Goal: Information Seeking & Learning: Find specific fact

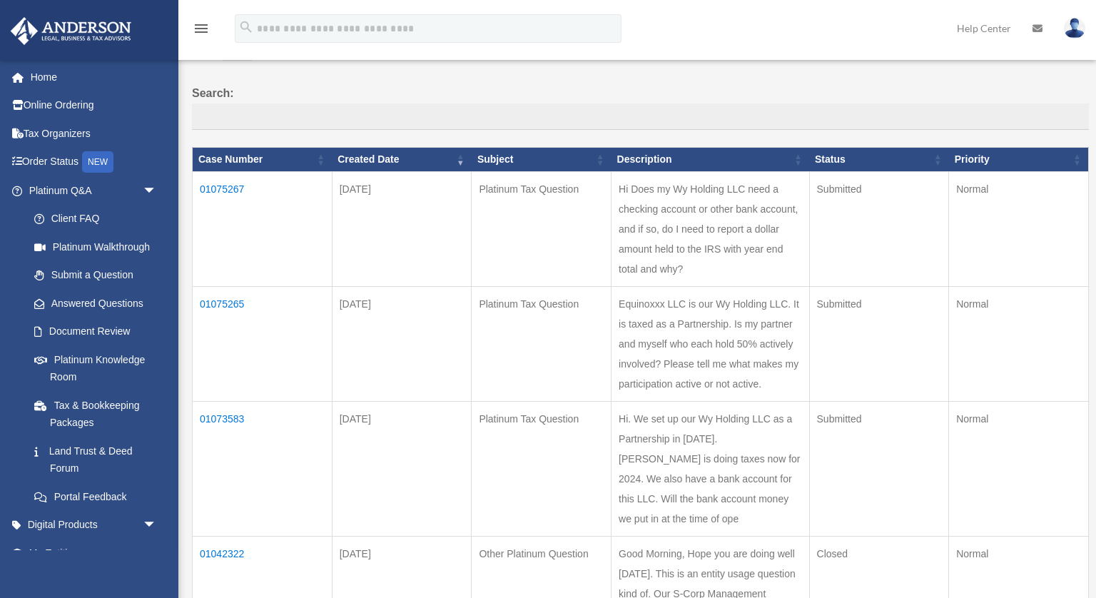
scroll to position [102, 0]
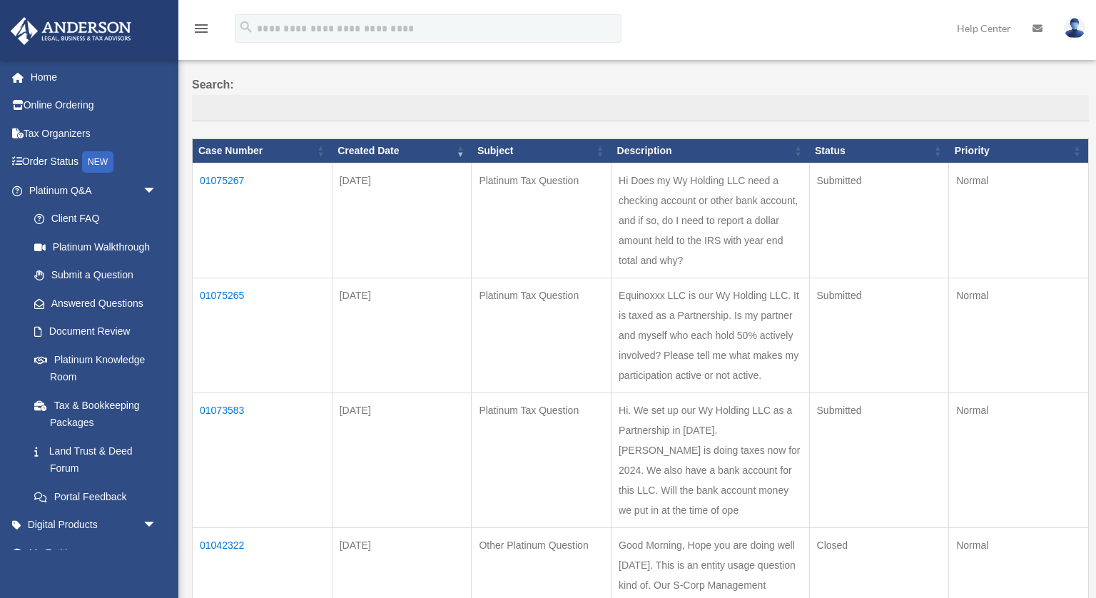
click at [230, 178] on td "01075267" at bounding box center [263, 220] width 140 height 115
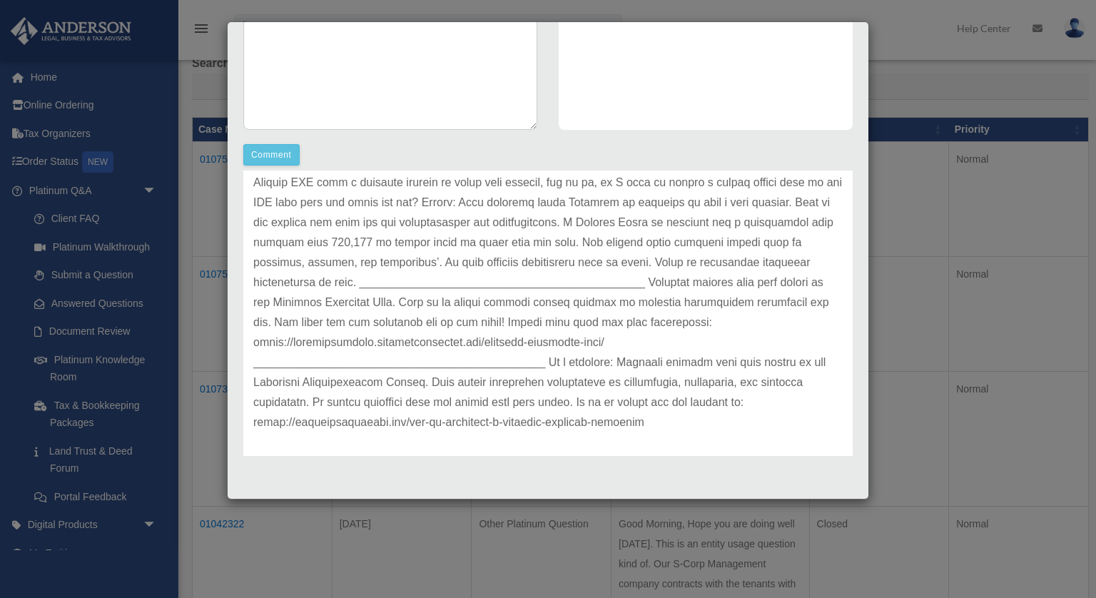
scroll to position [0, 0]
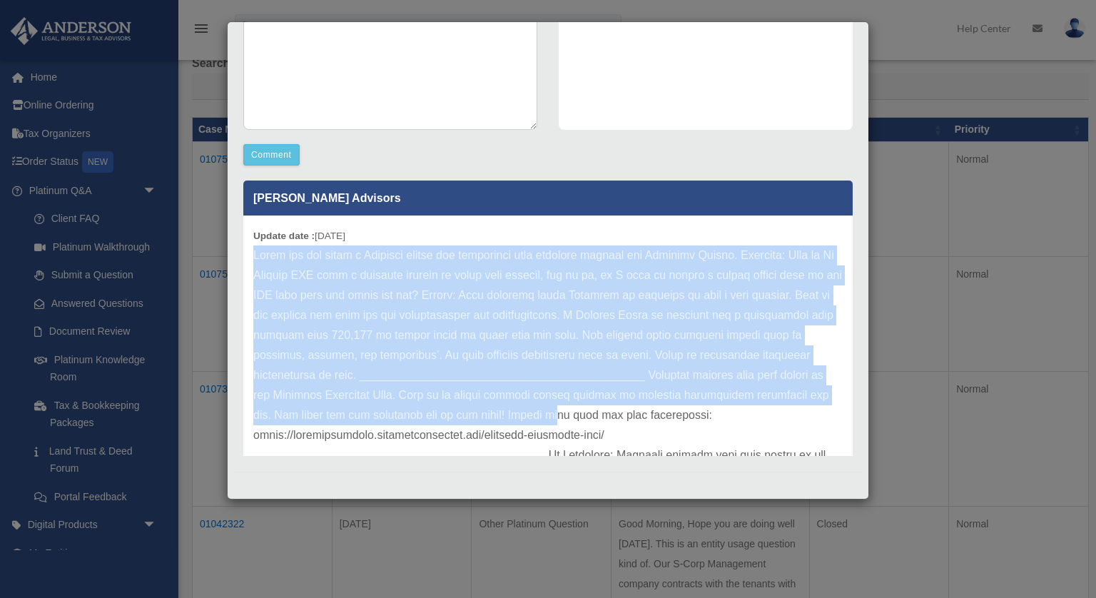
drag, startPoint x: 253, startPoint y: 256, endPoint x: 546, endPoint y: 415, distance: 332.9
click at [546, 415] on p at bounding box center [547, 385] width 589 height 280
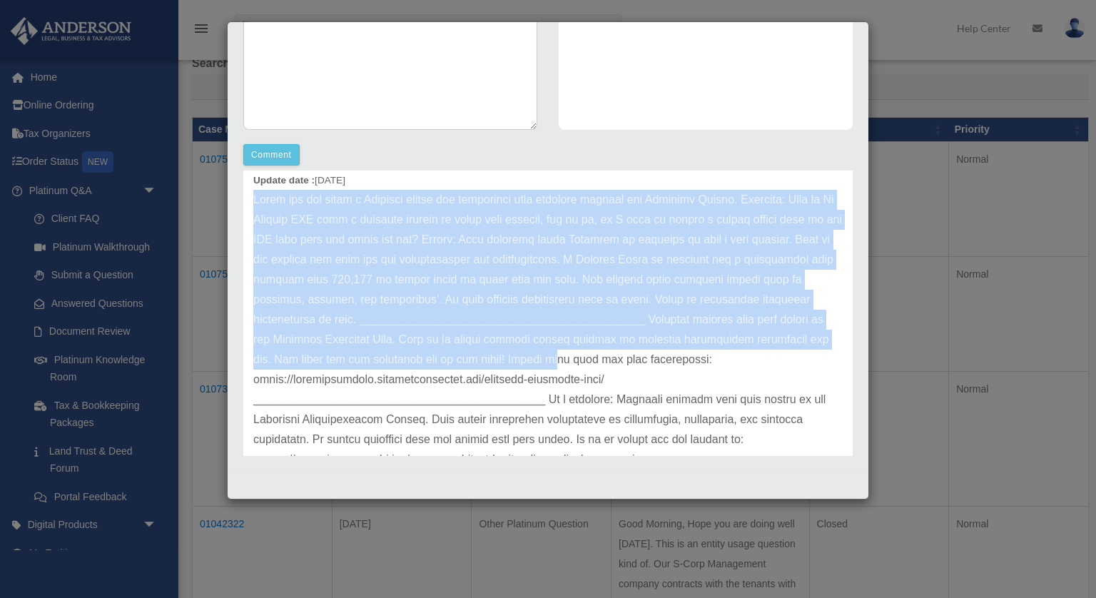
scroll to position [66, 0]
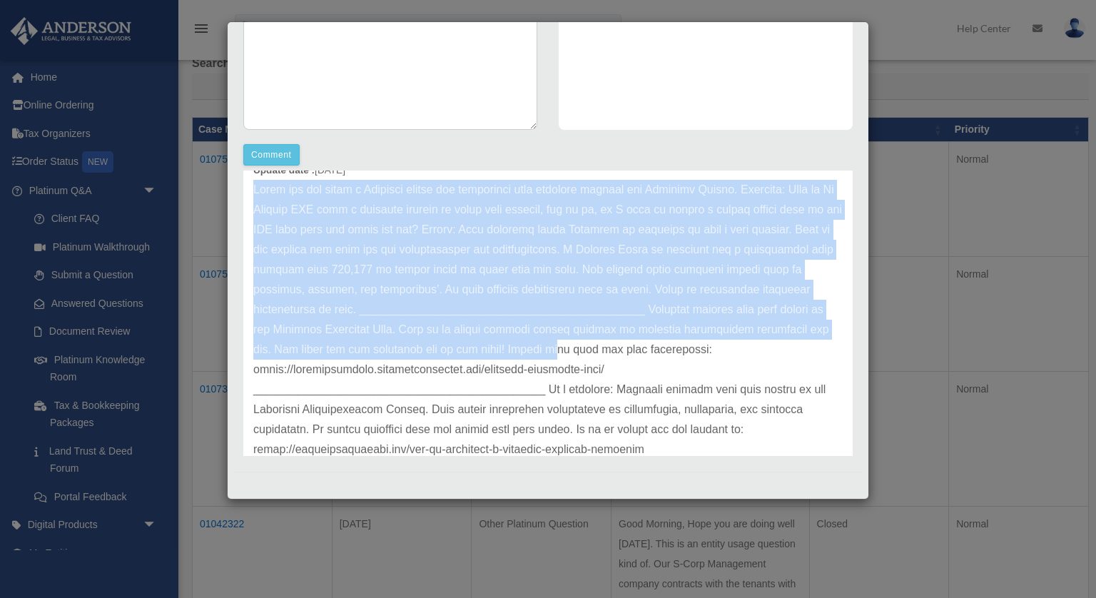
click at [765, 193] on p at bounding box center [547, 320] width 589 height 280
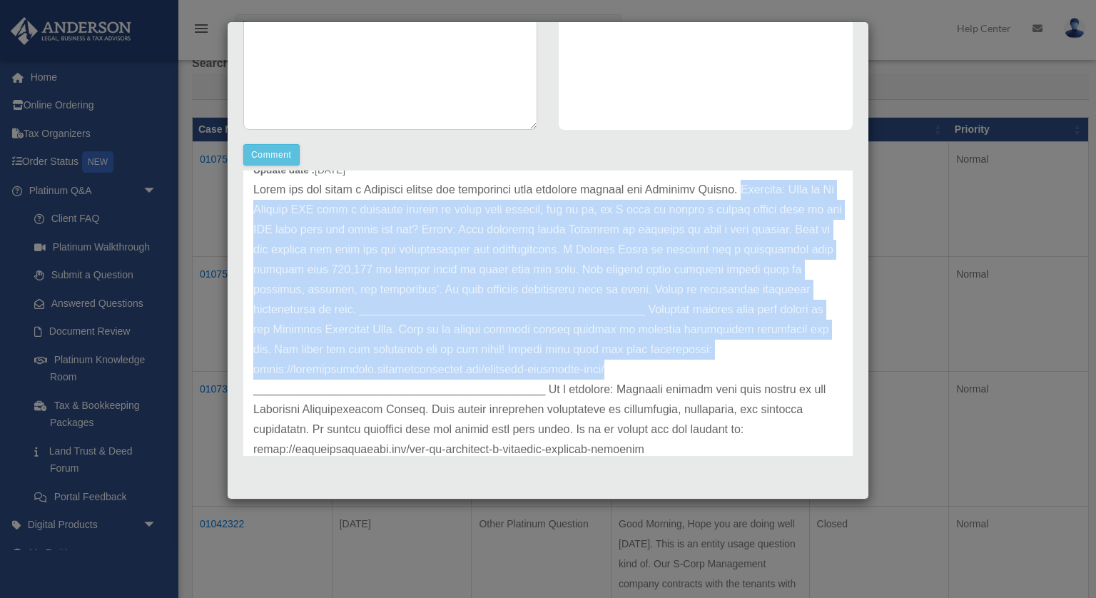
drag, startPoint x: 755, startPoint y: 190, endPoint x: 741, endPoint y: 368, distance: 178.2
click at [741, 368] on p at bounding box center [547, 320] width 589 height 280
copy p "Question: Does my Wy Holding LLC need a checking account or other bank account,…"
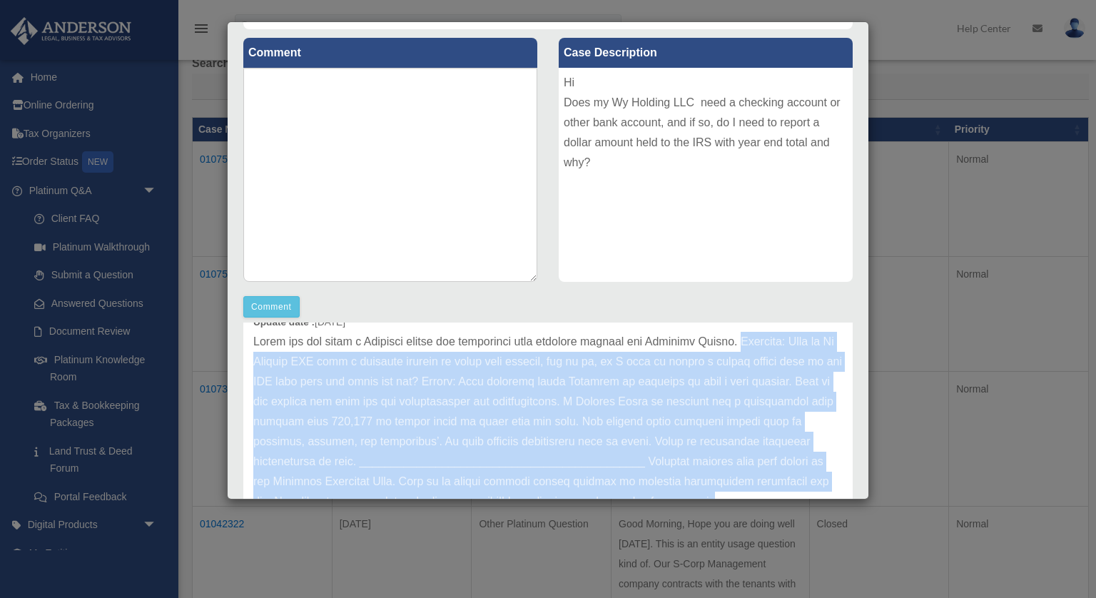
scroll to position [0, 0]
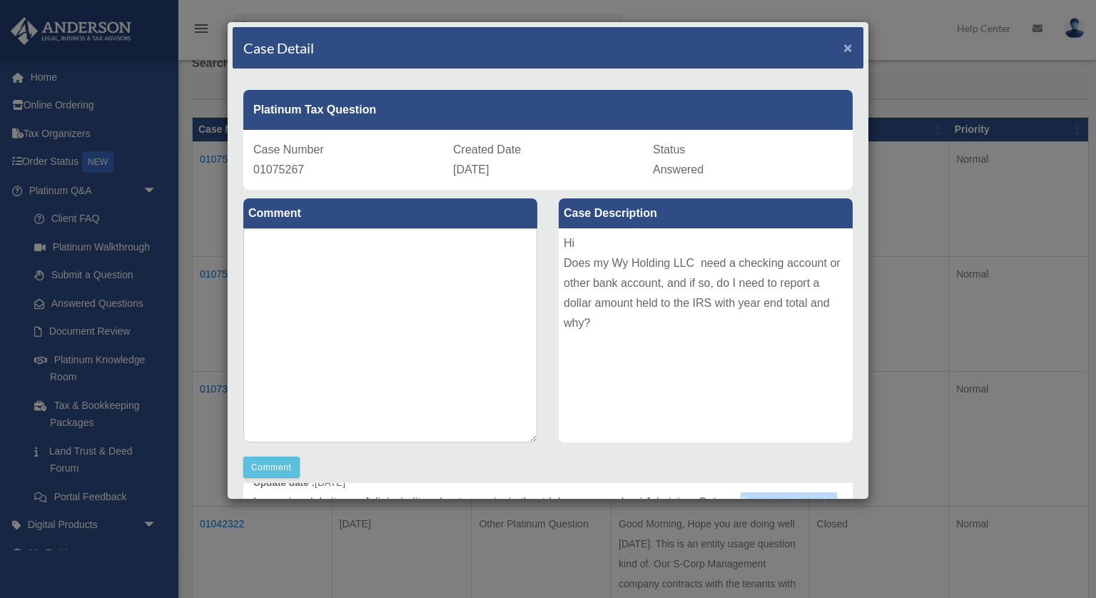
click at [849, 54] on span "×" at bounding box center [847, 47] width 9 height 16
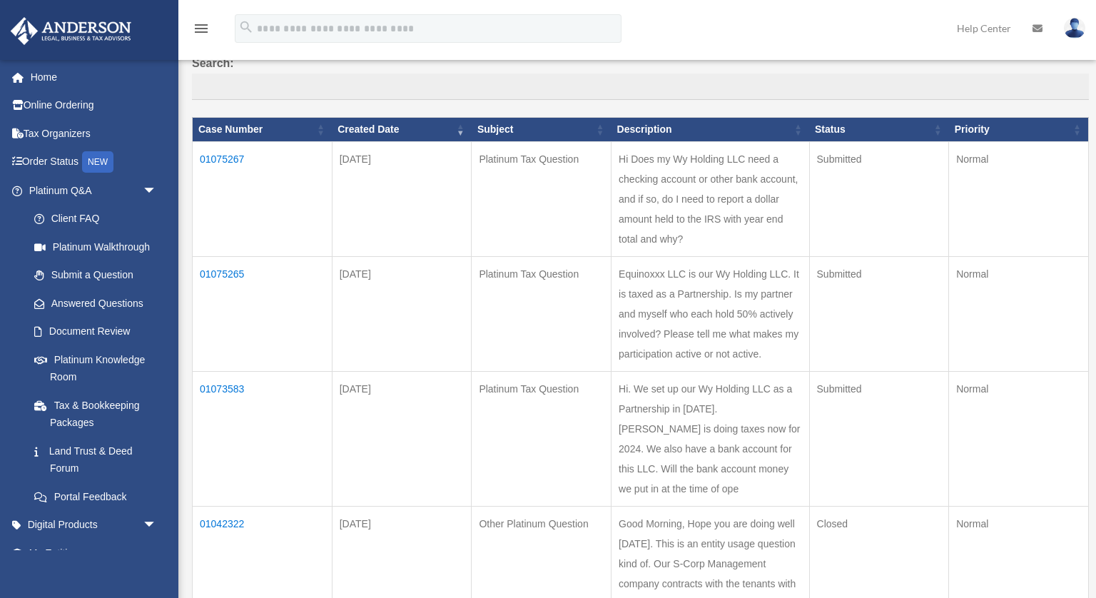
click at [235, 275] on td "01075265" at bounding box center [263, 314] width 140 height 115
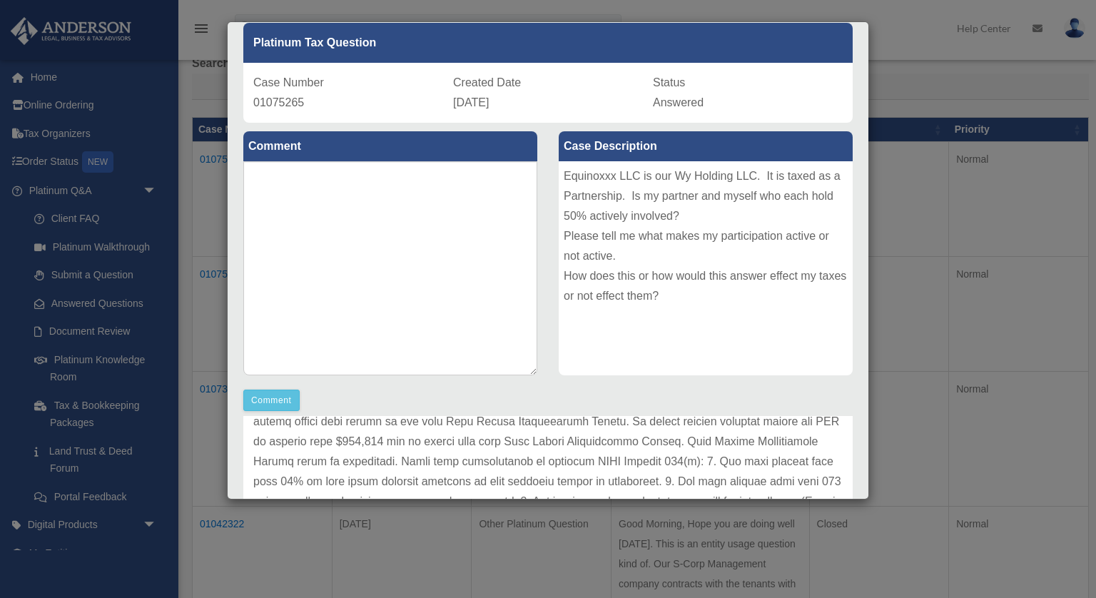
scroll to position [65, 0]
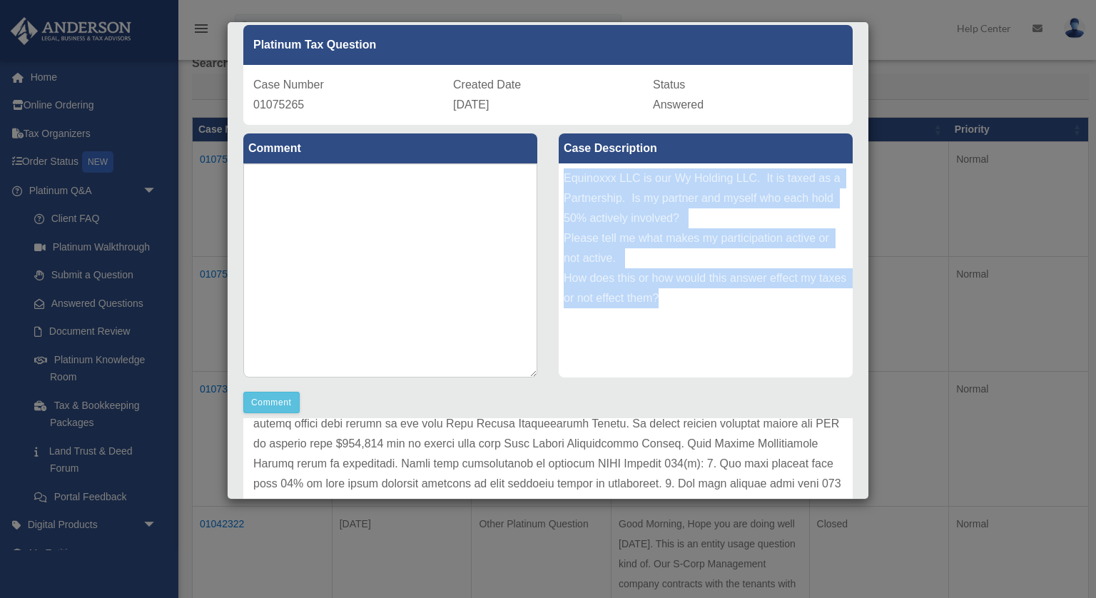
drag, startPoint x: 565, startPoint y: 173, endPoint x: 674, endPoint y: 332, distance: 192.9
click at [674, 332] on div "Equinoxxx LLC is our Wy Holding LLC. It is taxed as a Partnership. Is my partne…" at bounding box center [706, 270] width 294 height 214
copy div "Equinoxxx LLC is our Wy Holding LLC. It is taxed as a Partnership. Is my partne…"
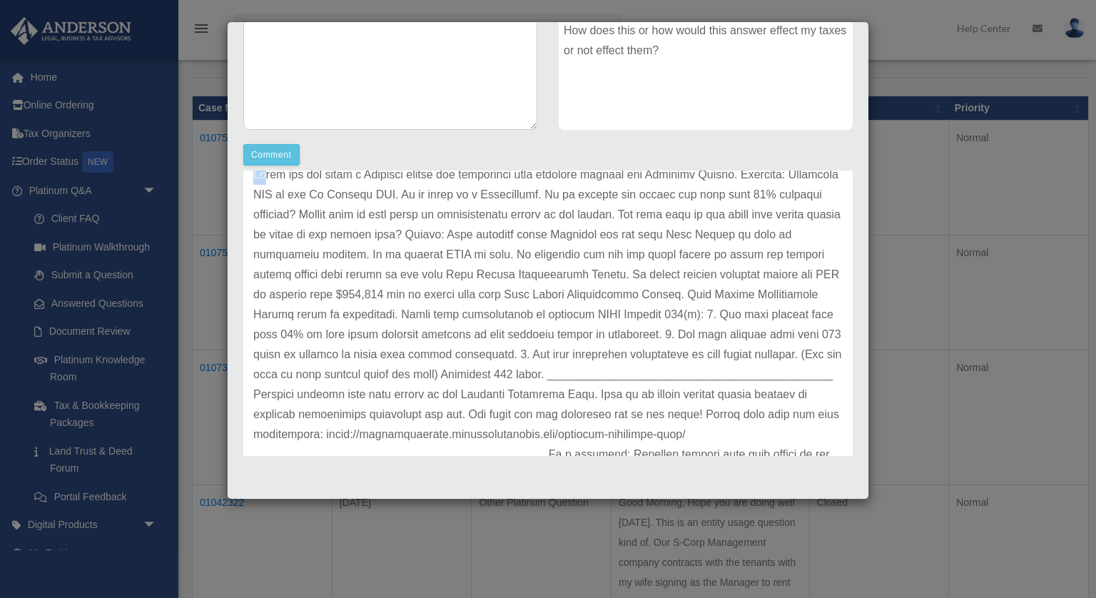
scroll to position [80, 0]
drag, startPoint x: 254, startPoint y: 176, endPoint x: 276, endPoint y: 185, distance: 23.7
click at [276, 185] on p at bounding box center [547, 345] width 589 height 360
click at [758, 178] on p at bounding box center [547, 345] width 589 height 360
click at [253, 194] on div "Update date : [DATE]" at bounding box center [547, 345] width 609 height 419
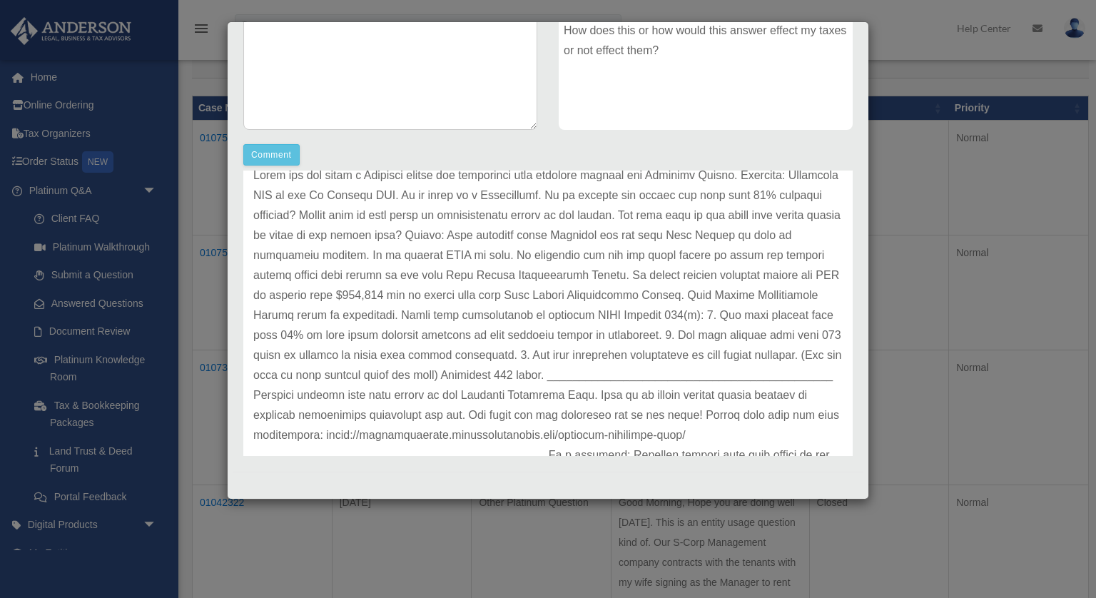
click at [255, 195] on p at bounding box center [547, 345] width 589 height 360
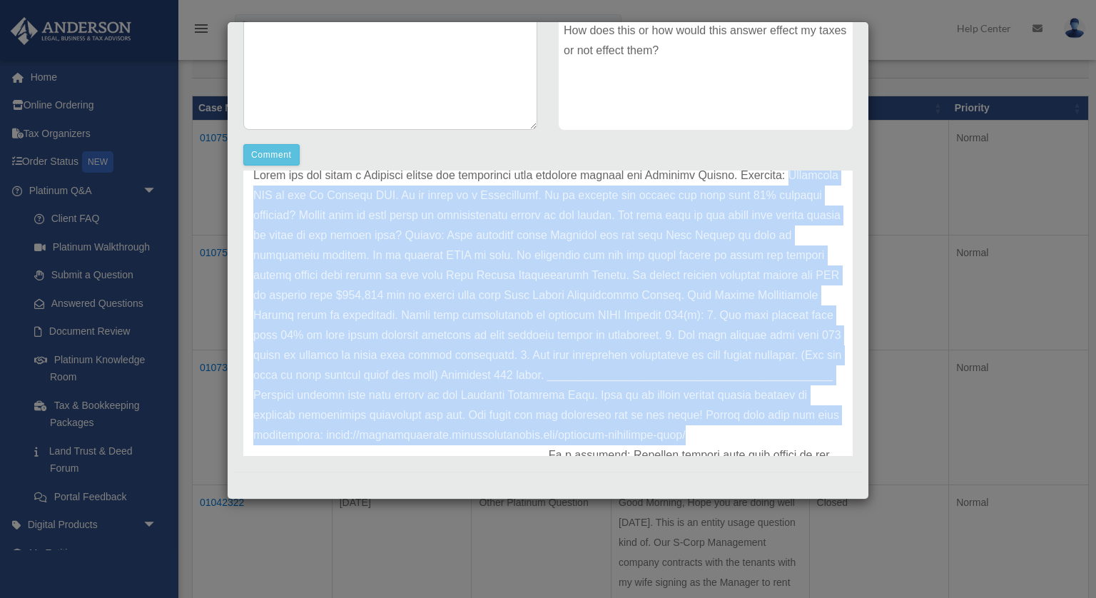
drag, startPoint x: 255, startPoint y: 195, endPoint x: 653, endPoint y: 442, distance: 468.0
click at [653, 442] on p at bounding box center [547, 345] width 589 height 360
copy p "Equinoxxx LLC is our Wy Holding LLC. It is taxed as a Partnership. Is my partne…"
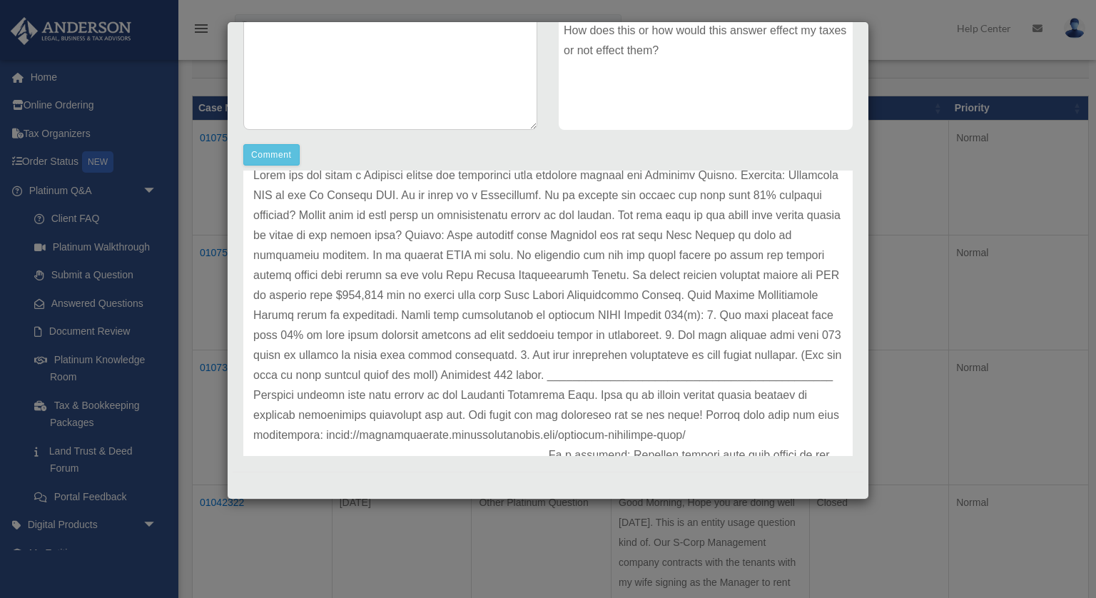
click at [719, 106] on div "Equinoxxx LLC is our Wy Holding LLC. It is taxed as a Partnership. Is my partne…" at bounding box center [706, 23] width 294 height 214
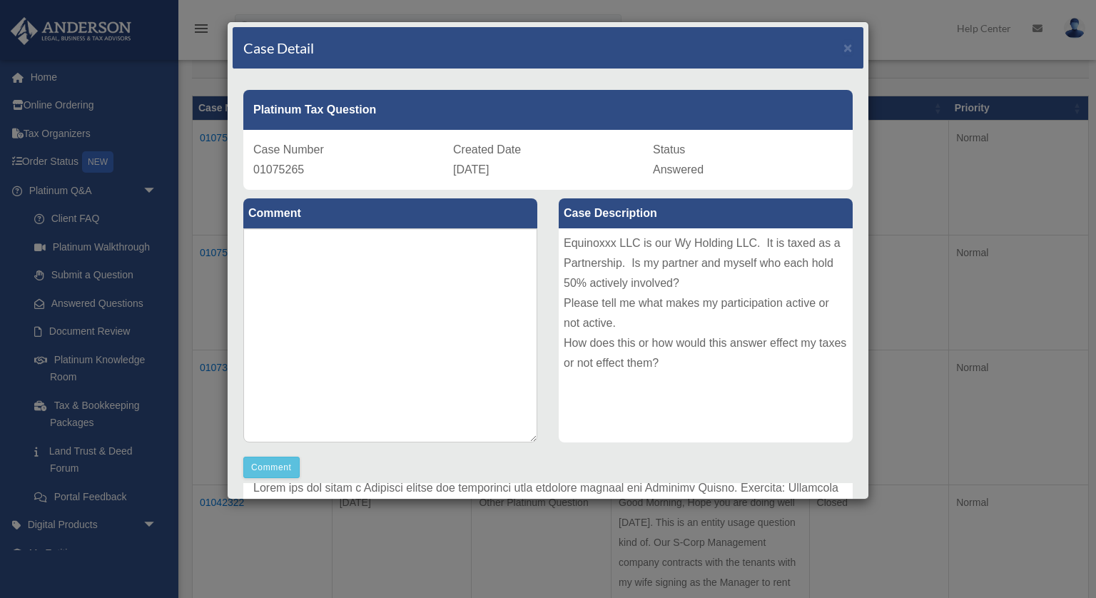
scroll to position [0, 0]
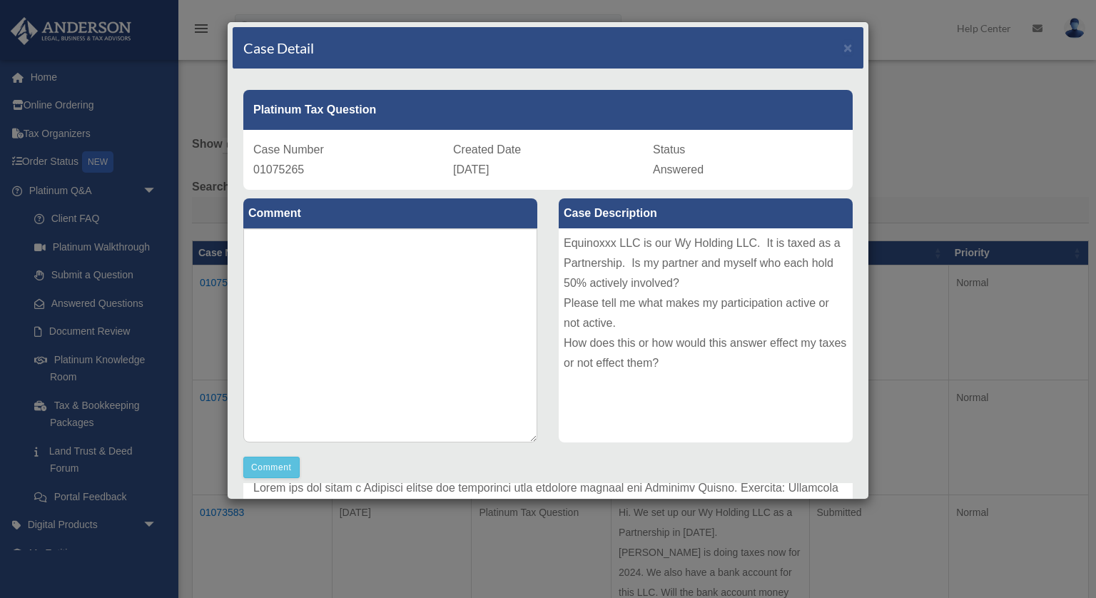
click at [847, 56] on div "Case Detail ×" at bounding box center [548, 48] width 631 height 42
click at [850, 51] on span "×" at bounding box center [847, 47] width 9 height 16
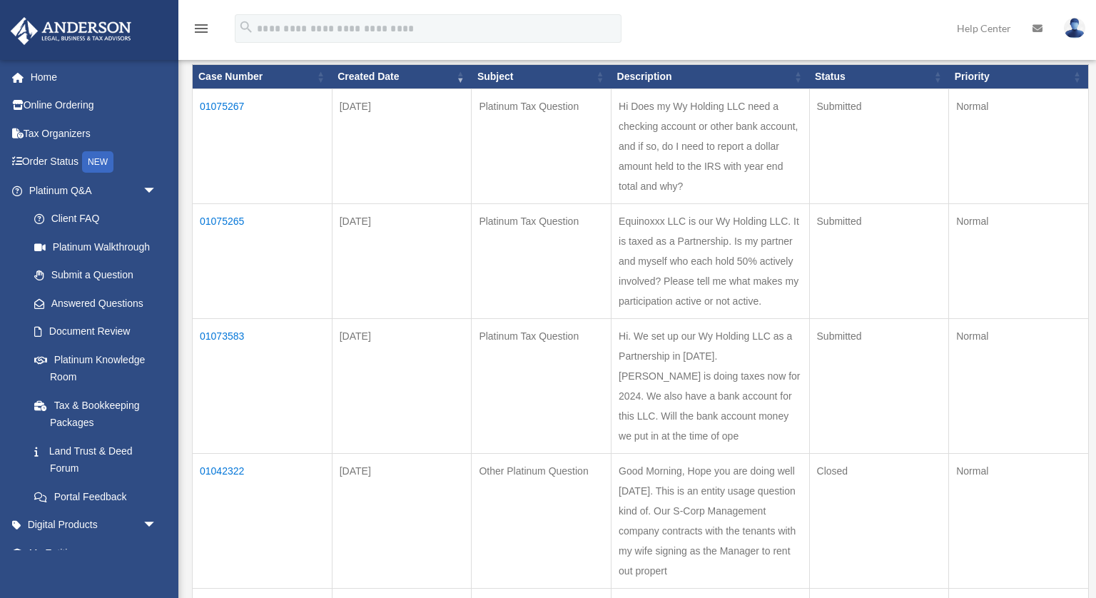
scroll to position [179, 0]
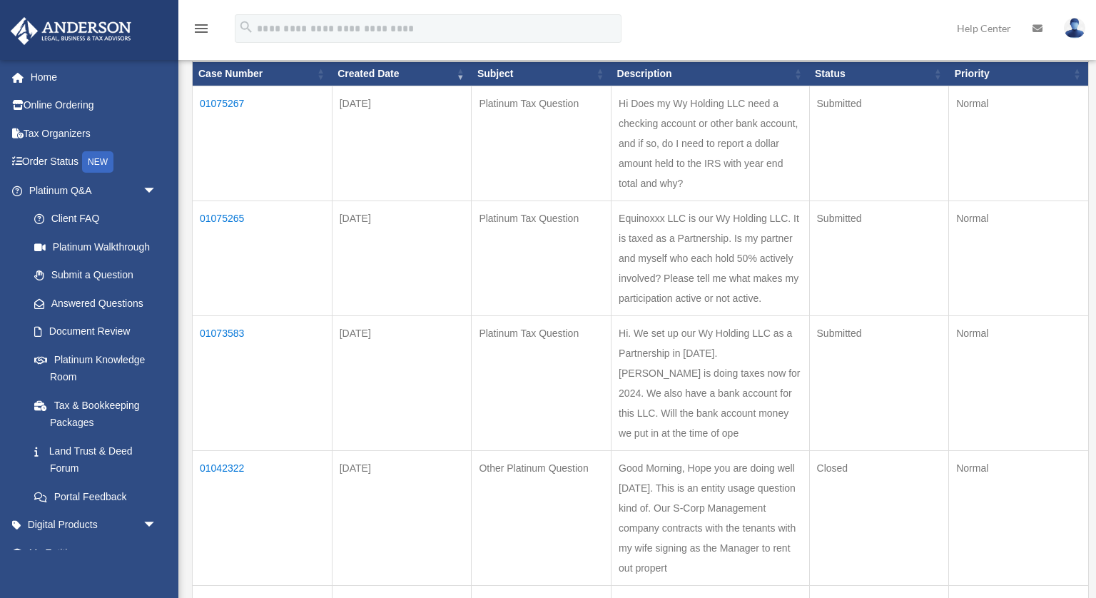
click at [235, 352] on td "01073583" at bounding box center [263, 383] width 140 height 135
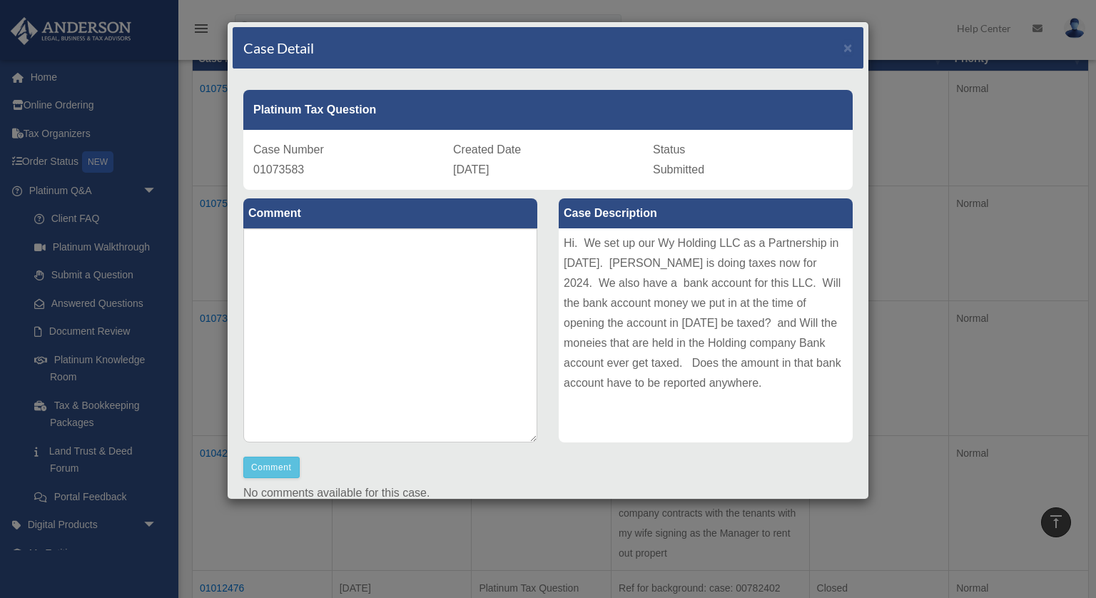
scroll to position [193, 0]
click at [850, 51] on span "×" at bounding box center [847, 47] width 9 height 16
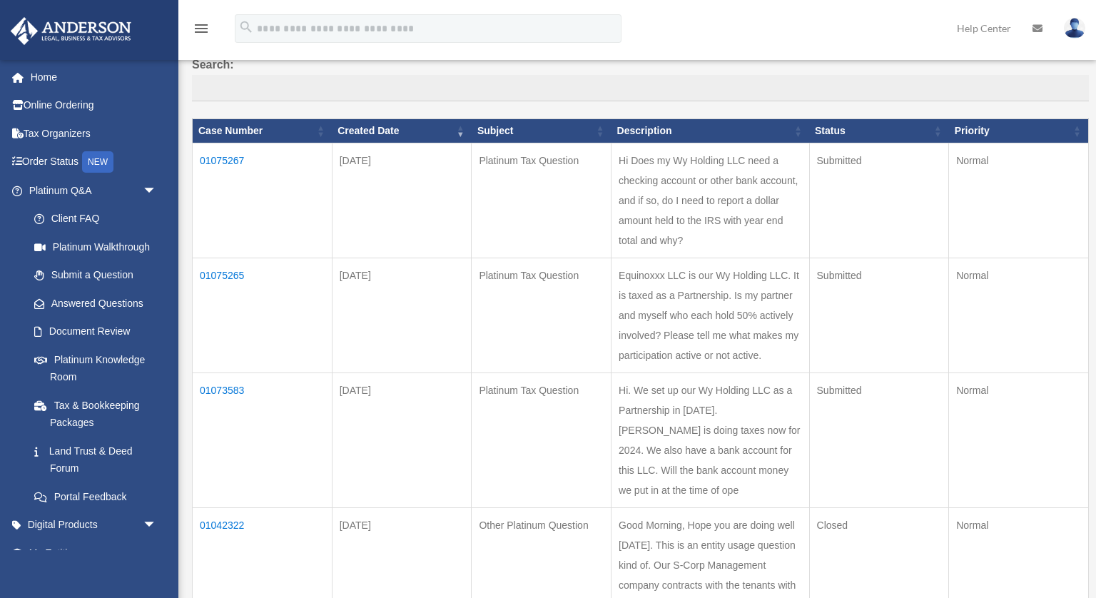
scroll to position [144, 0]
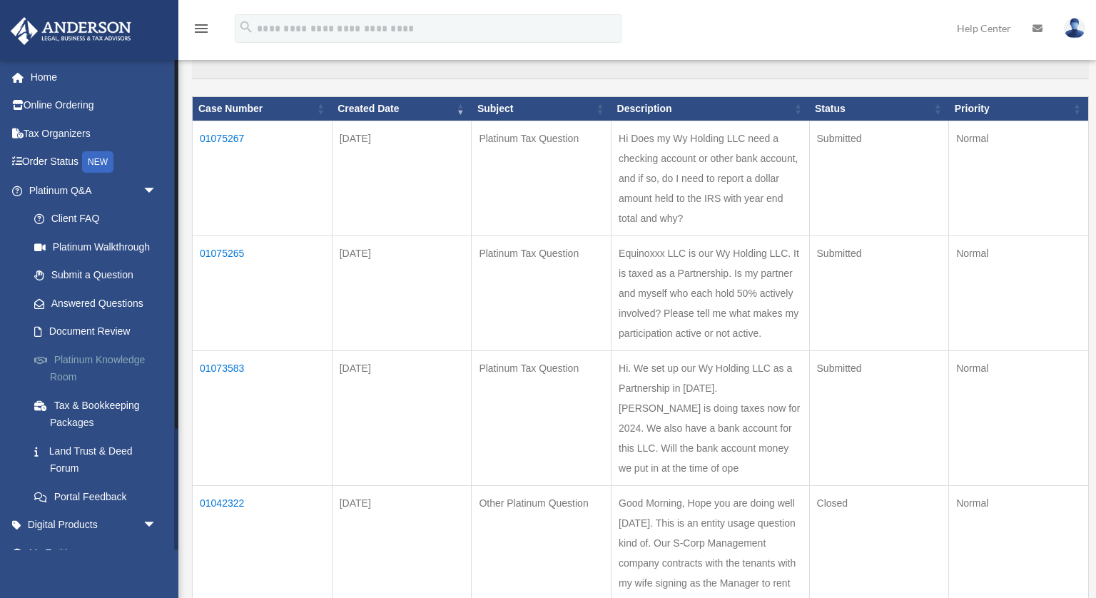
click at [105, 360] on link "Platinum Knowledge Room" at bounding box center [99, 368] width 158 height 46
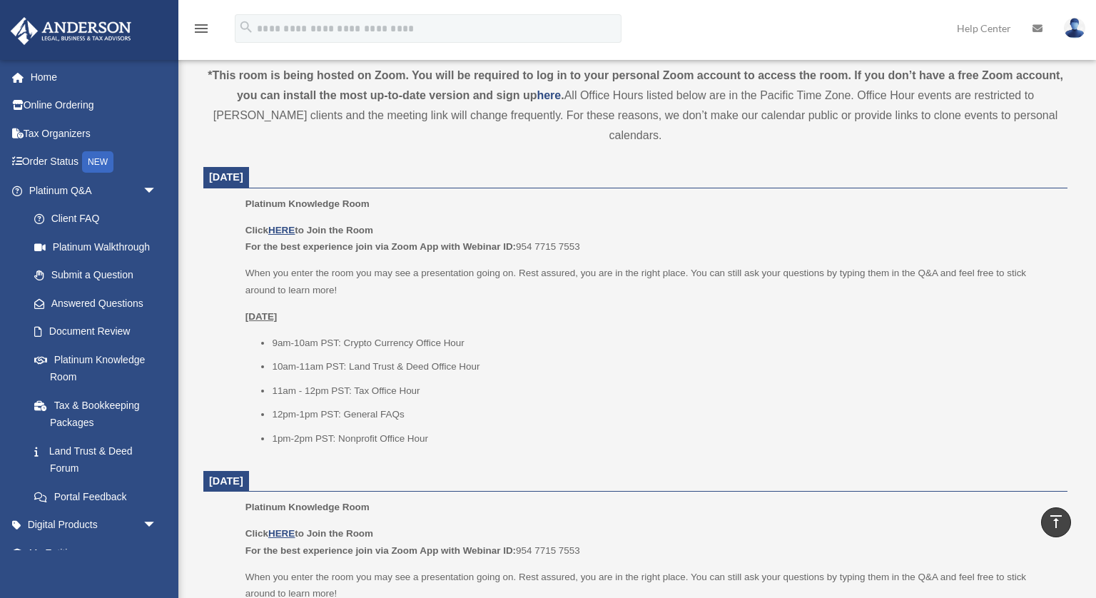
scroll to position [488, 0]
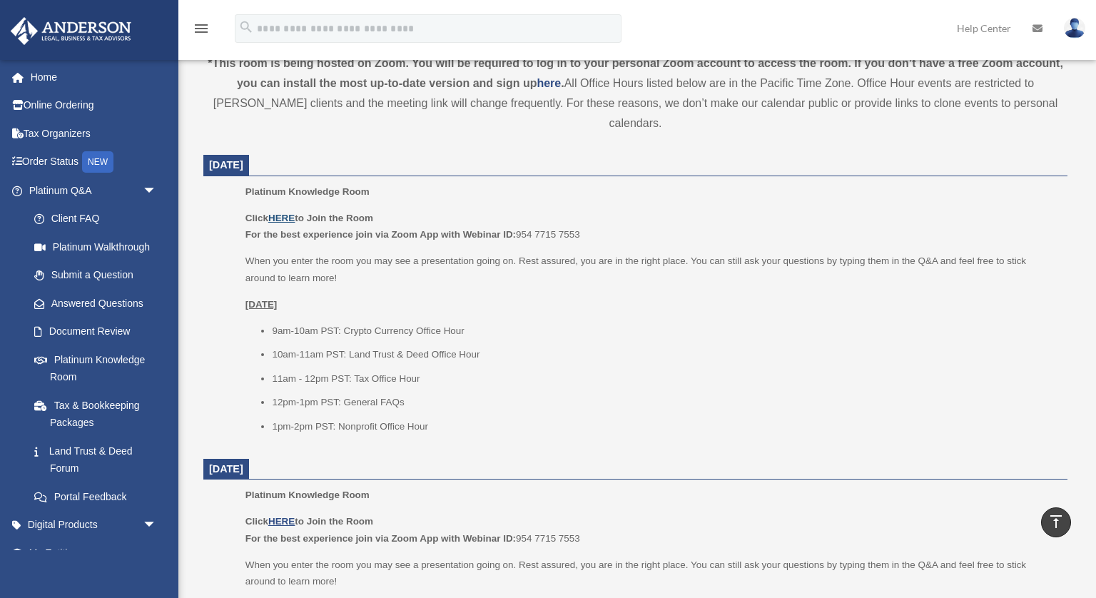
click at [292, 213] on u "HERE" at bounding box center [281, 218] width 26 height 11
